Goal: Navigation & Orientation: Find specific page/section

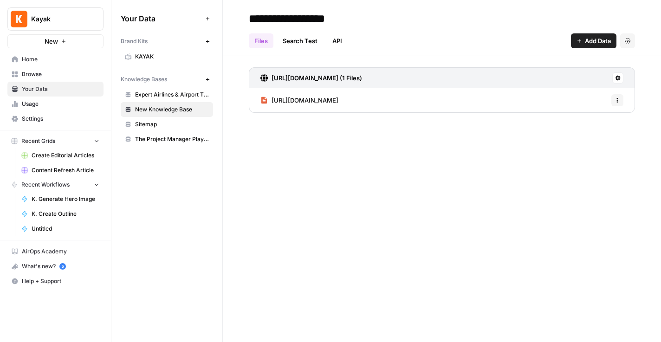
click at [153, 141] on span "The Project Manager Playbook" at bounding box center [172, 139] width 74 height 8
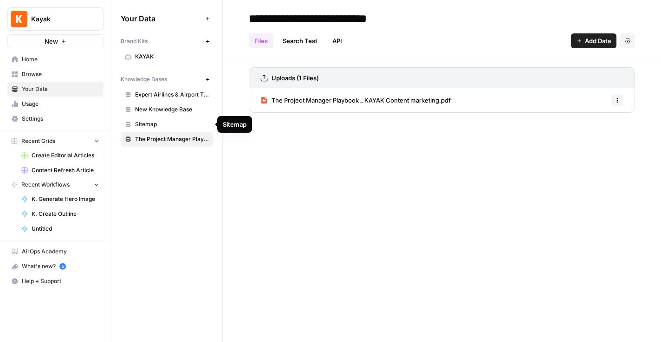
click at [151, 126] on span "Sitemap" at bounding box center [172, 124] width 74 height 8
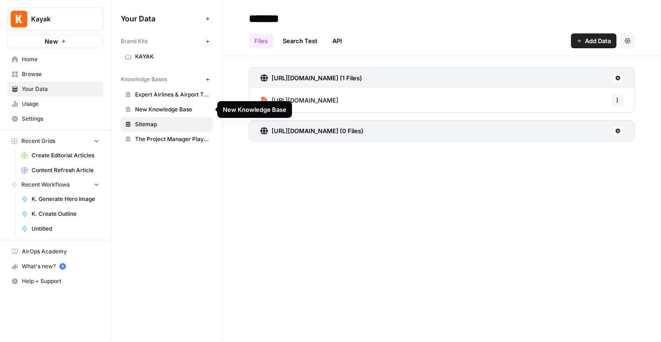
click at [153, 109] on span "New Knowledge Base" at bounding box center [172, 109] width 74 height 8
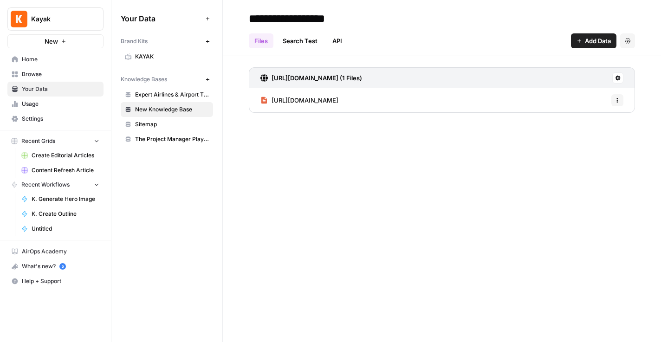
click at [152, 96] on span "Expert Airlines & Airport Tips" at bounding box center [172, 94] width 74 height 8
